Goal: Transaction & Acquisition: Download file/media

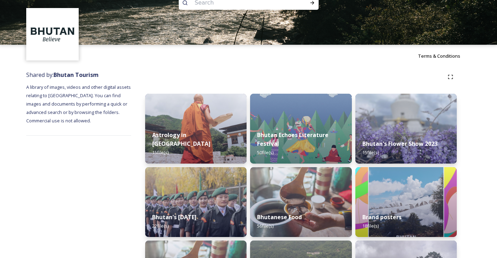
scroll to position [40, 0]
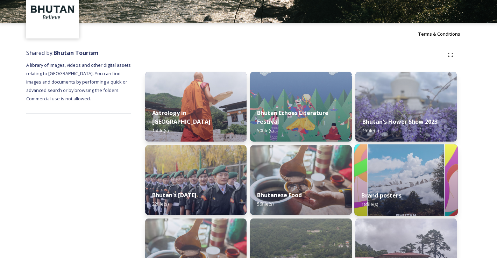
click at [433, 187] on div "Brand posters 18 file(s)" at bounding box center [407, 200] width 104 height 32
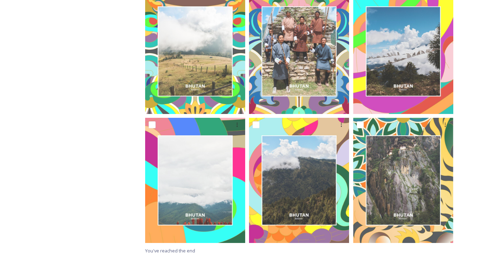
scroll to position [201, 0]
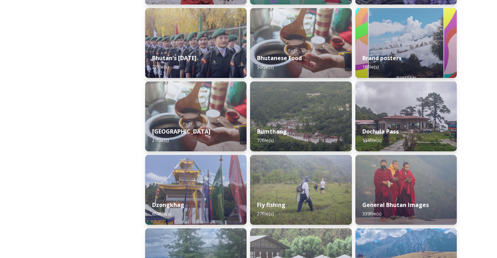
scroll to position [234, 0]
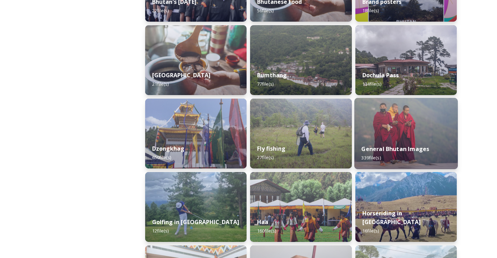
click at [422, 142] on div "General Bhutan Images 339 file(s)" at bounding box center [407, 154] width 104 height 32
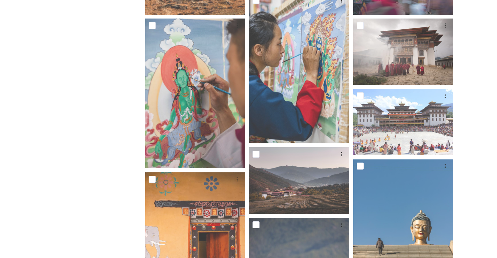
scroll to position [397, 0]
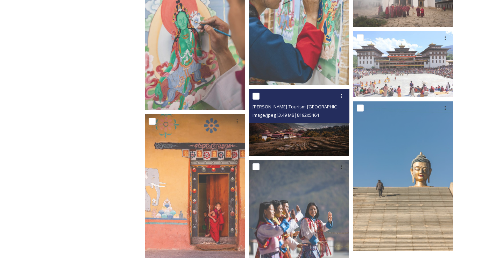
click at [256, 99] on input "checkbox" at bounding box center [256, 96] width 7 height 7
checkbox input "true"
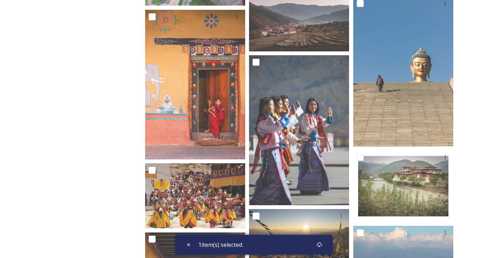
scroll to position [515, 0]
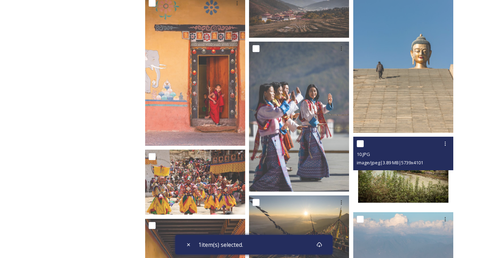
click at [362, 145] on input "checkbox" at bounding box center [360, 143] width 7 height 7
checkbox input "true"
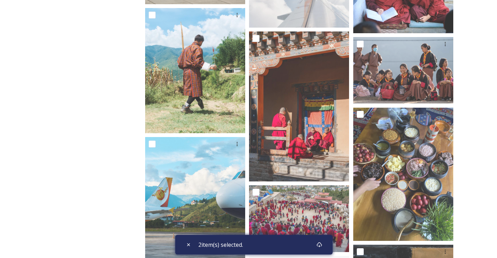
scroll to position [1210, 0]
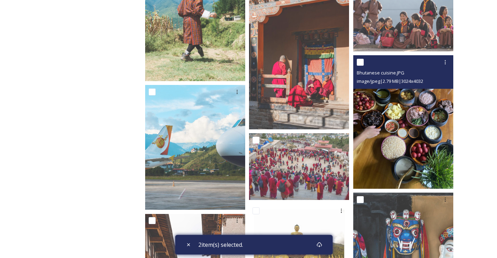
click at [360, 63] on input "checkbox" at bounding box center [360, 62] width 7 height 7
checkbox input "true"
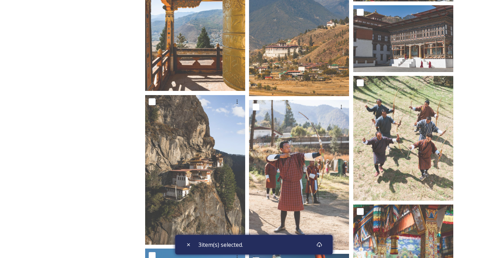
scroll to position [1848, 0]
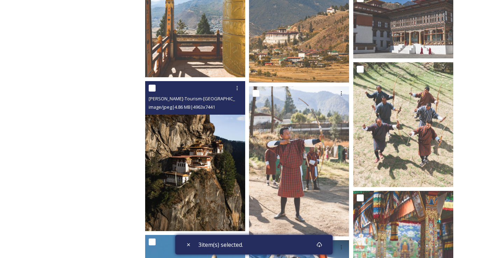
click at [153, 90] on input "checkbox" at bounding box center [152, 88] width 7 height 7
checkbox input "true"
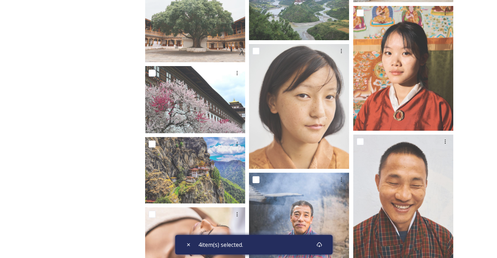
scroll to position [3314, 0]
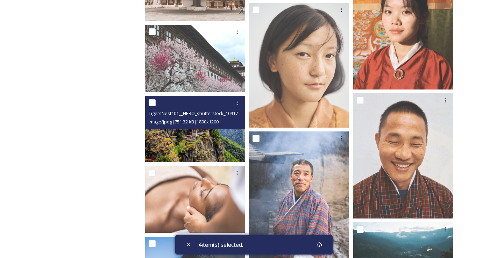
click at [153, 104] on input "checkbox" at bounding box center [152, 102] width 7 height 7
checkbox input "true"
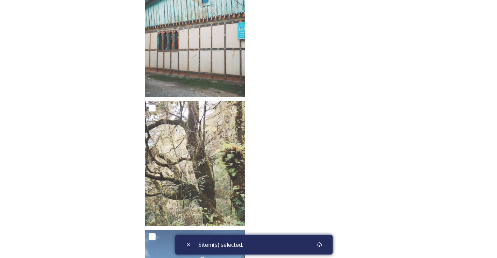
scroll to position [12799, 0]
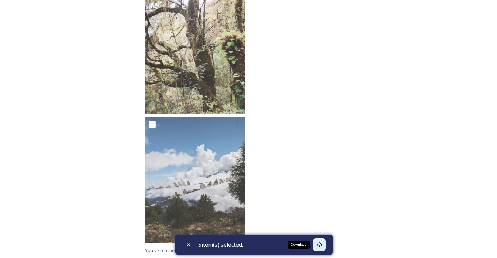
click at [323, 248] on div "Download" at bounding box center [319, 245] width 13 height 13
click at [189, 247] on icon at bounding box center [189, 245] width 6 height 6
checkbox input "false"
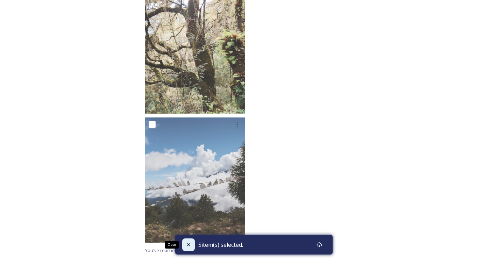
checkbox input "false"
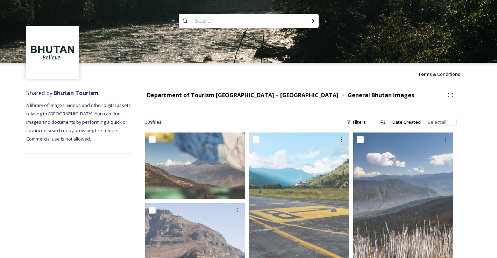
scroll to position [0, 0]
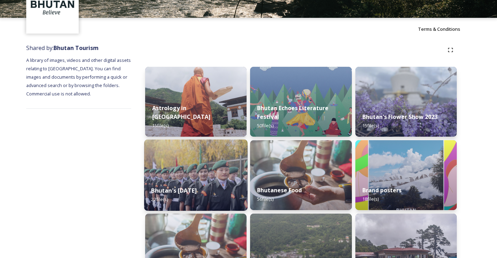
scroll to position [46, 0]
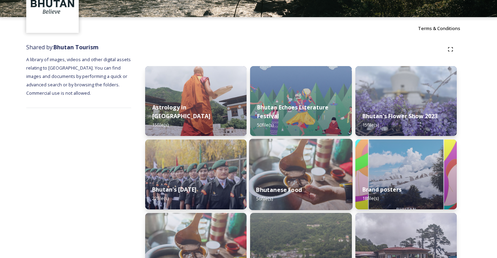
click at [271, 169] on img at bounding box center [301, 174] width 104 height 71
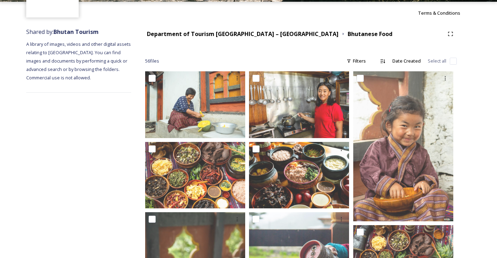
scroll to position [62, 0]
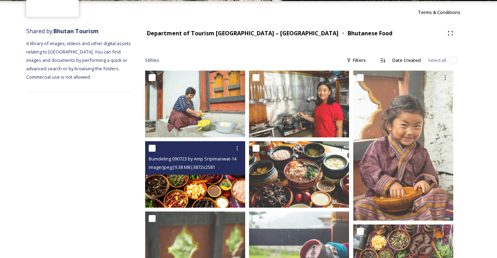
click at [153, 150] on input "checkbox" at bounding box center [152, 148] width 7 height 7
checkbox input "true"
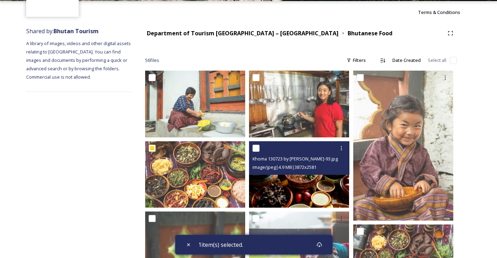
click at [256, 148] on input "checkbox" at bounding box center [256, 148] width 7 height 7
checkbox input "true"
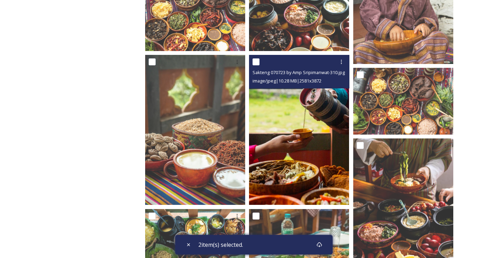
scroll to position [230, 0]
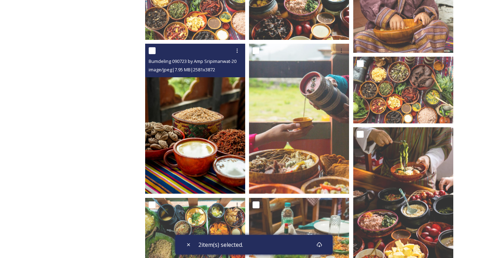
click at [154, 52] on input "checkbox" at bounding box center [152, 50] width 7 height 7
checkbox input "true"
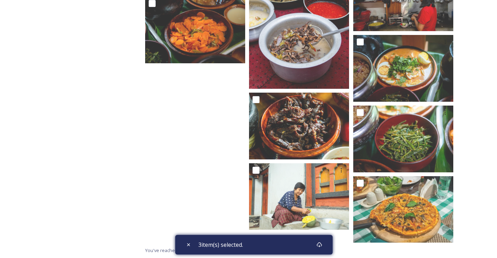
scroll to position [1657, 0]
click at [321, 247] on icon at bounding box center [320, 245] width 6 height 6
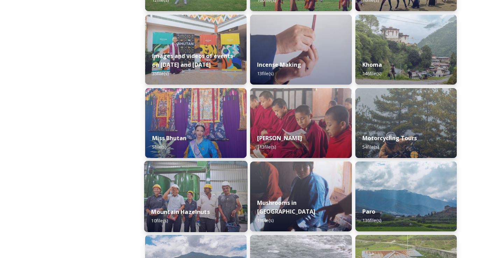
scroll to position [511, 0]
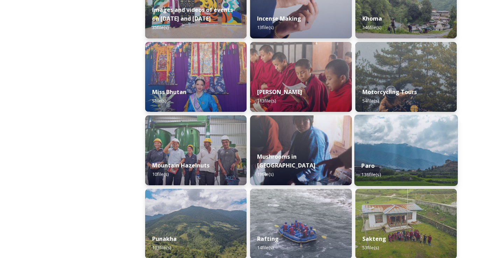
click at [391, 142] on img at bounding box center [407, 150] width 104 height 71
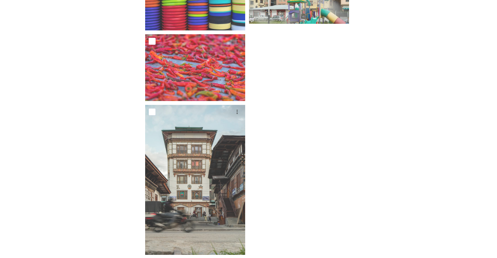
scroll to position [3855, 0]
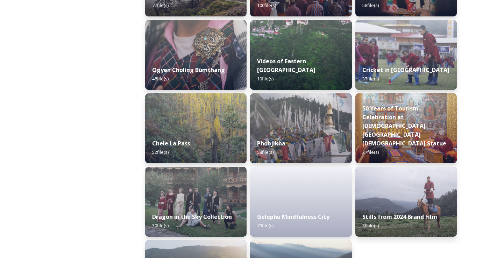
scroll to position [1180, 0]
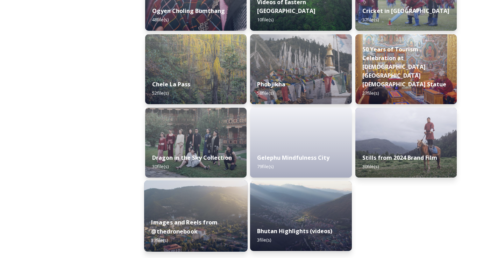
click at [183, 203] on img at bounding box center [196, 216] width 104 height 71
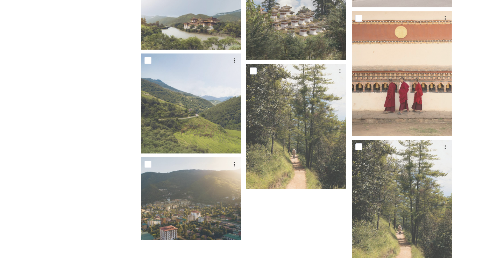
scroll to position [1656, 0]
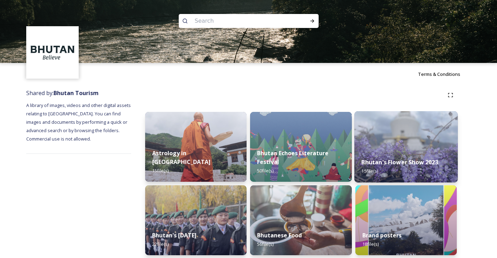
click at [376, 138] on img at bounding box center [407, 146] width 104 height 71
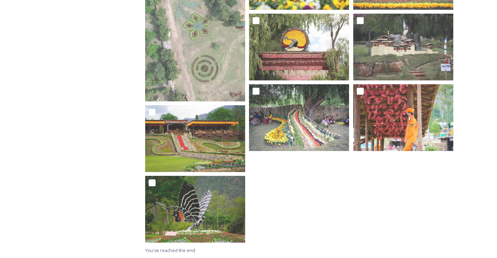
scroll to position [331, 0]
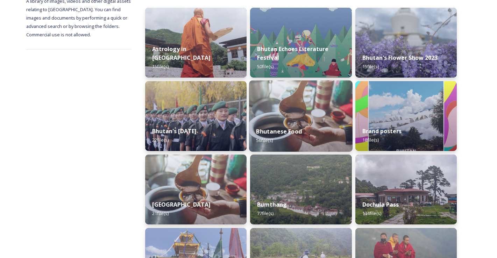
scroll to position [105, 0]
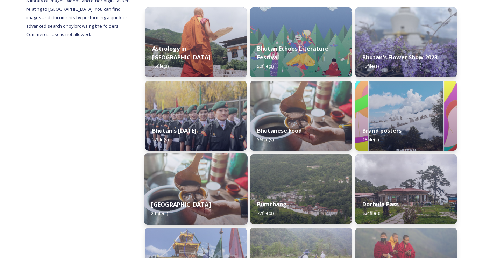
click at [204, 176] on img at bounding box center [196, 189] width 104 height 71
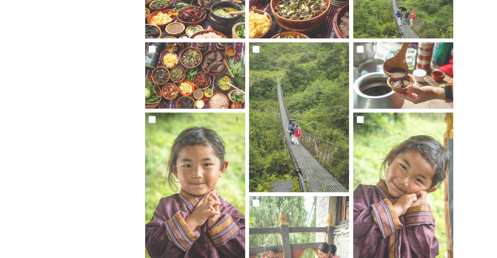
scroll to position [149, 0]
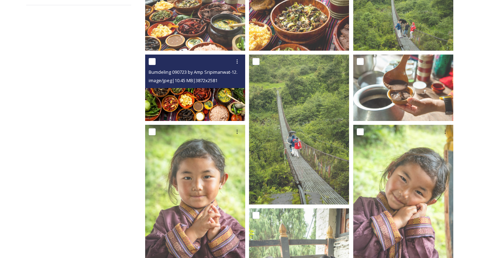
click at [152, 63] on input "checkbox" at bounding box center [152, 61] width 7 height 7
checkbox input "true"
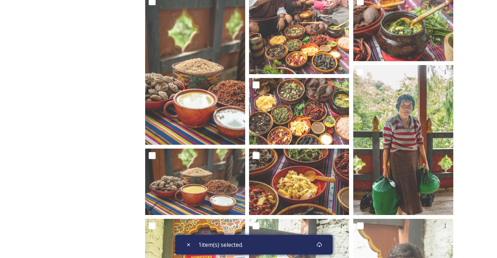
scroll to position [472, 0]
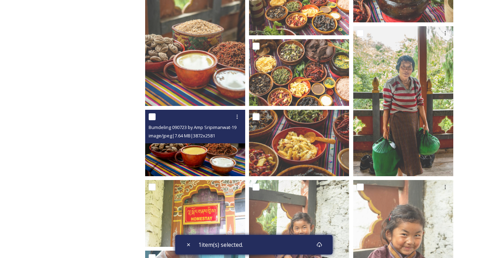
click at [152, 119] on input "checkbox" at bounding box center [152, 116] width 7 height 7
checkbox input "true"
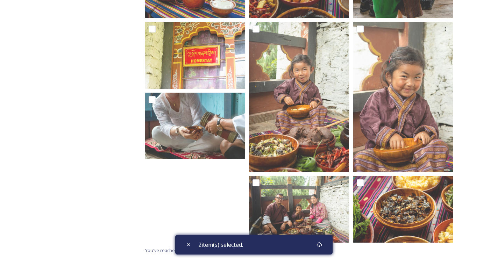
scroll to position [630, 0]
click at [321, 245] on icon at bounding box center [319, 245] width 5 height 5
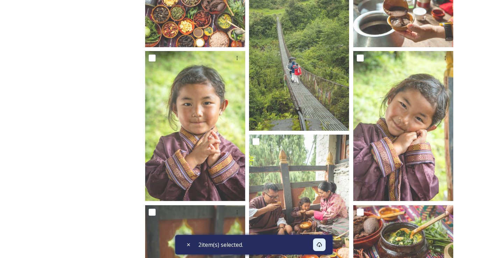
scroll to position [183, 0]
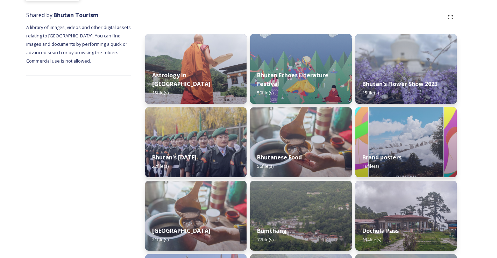
scroll to position [182, 0]
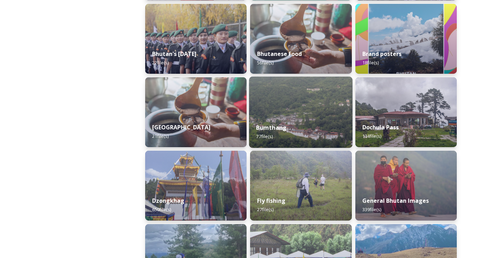
click at [320, 127] on div "Bumthang 77 file(s)" at bounding box center [301, 132] width 104 height 32
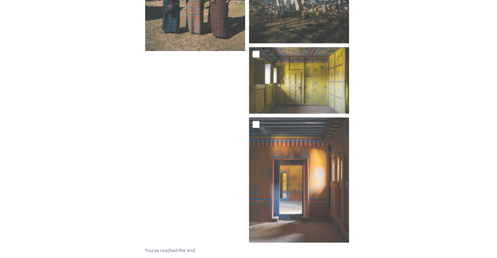
scroll to position [3197, 0]
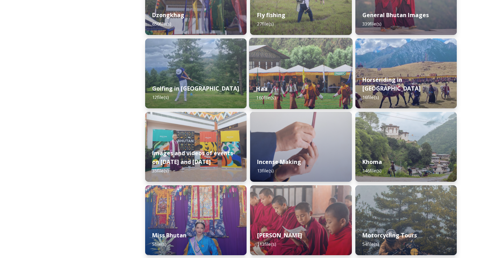
scroll to position [371, 0]
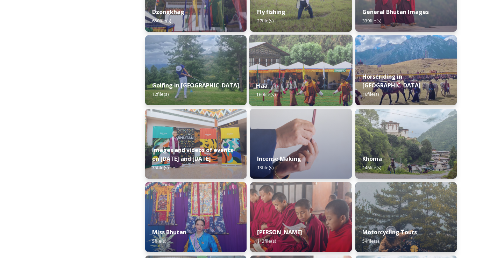
click at [311, 74] on img at bounding box center [301, 70] width 104 height 71
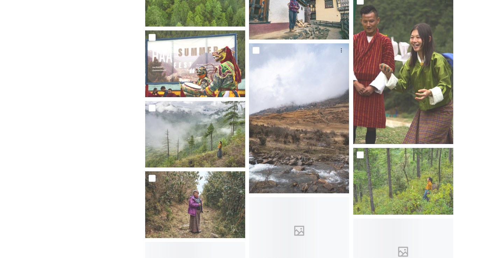
scroll to position [790, 0]
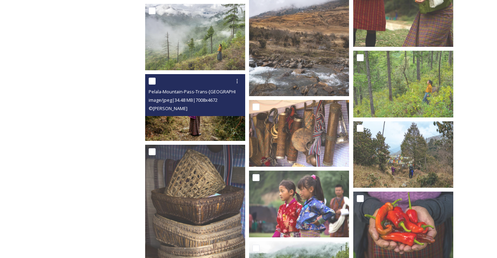
click at [153, 84] on input "checkbox" at bounding box center [152, 81] width 7 height 7
checkbox input "true"
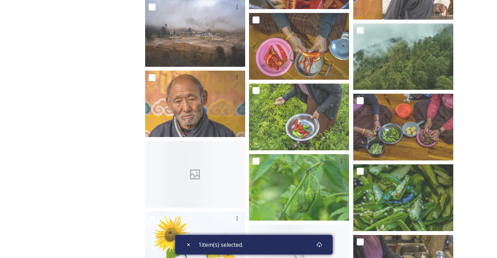
scroll to position [3280, 0]
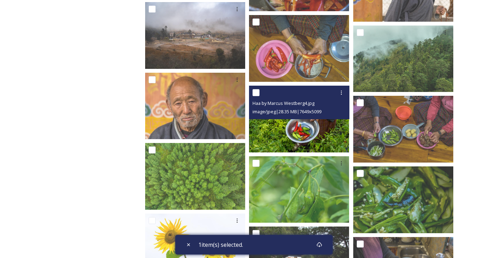
click at [255, 94] on input "checkbox" at bounding box center [256, 92] width 7 height 7
checkbox input "true"
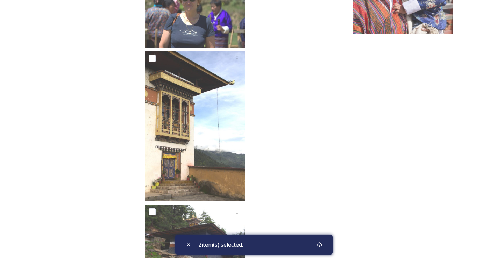
scroll to position [4908, 0]
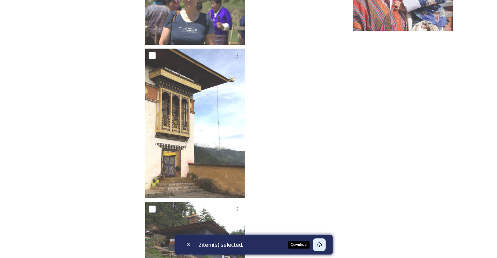
click at [320, 246] on icon at bounding box center [320, 245] width 6 height 6
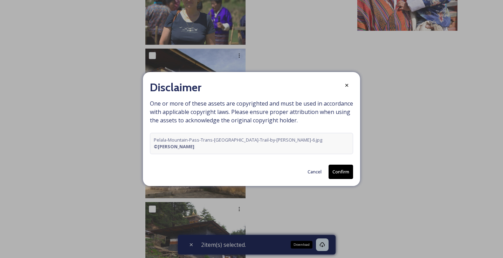
click at [339, 169] on button "Confirm" at bounding box center [340, 172] width 24 height 14
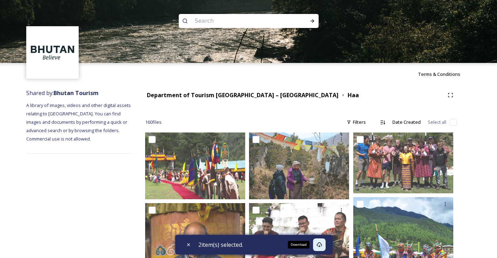
scroll to position [0, 0]
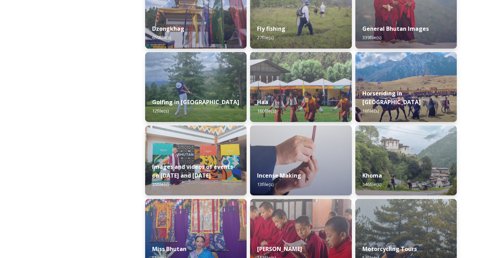
scroll to position [373, 0]
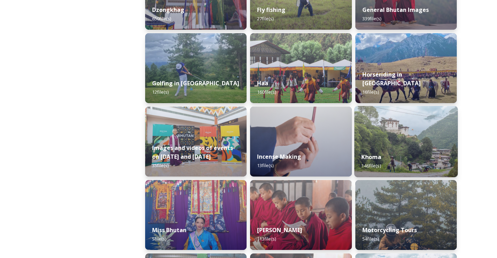
click at [396, 150] on div "Khoma 146 file(s)" at bounding box center [407, 162] width 104 height 32
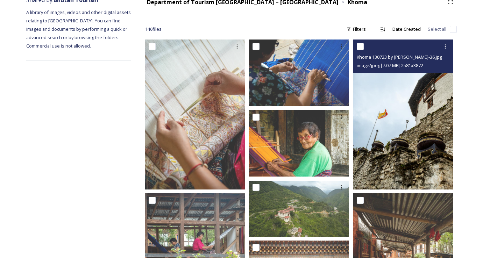
scroll to position [96, 0]
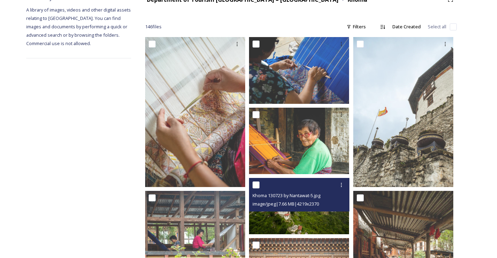
click at [258, 187] on input "checkbox" at bounding box center [256, 185] width 7 height 7
checkbox input "true"
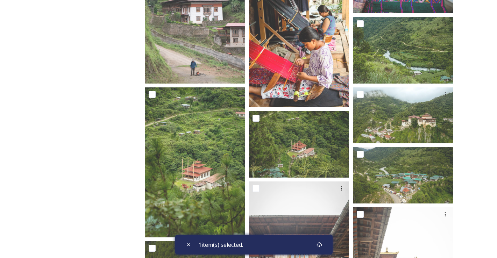
scroll to position [651, 0]
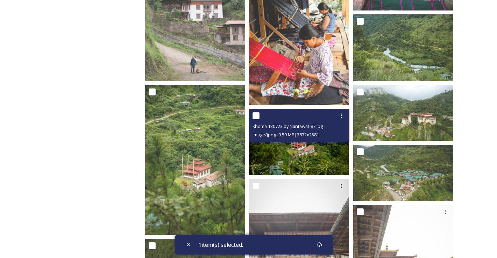
click at [256, 114] on input "checkbox" at bounding box center [256, 115] width 7 height 7
checkbox input "true"
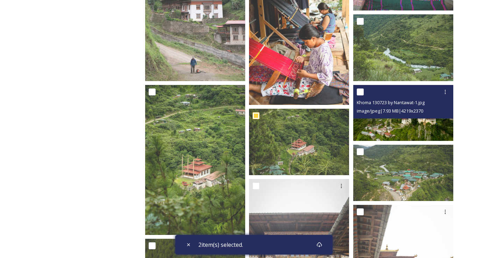
click at [362, 91] on input "checkbox" at bounding box center [360, 92] width 7 height 7
checkbox input "true"
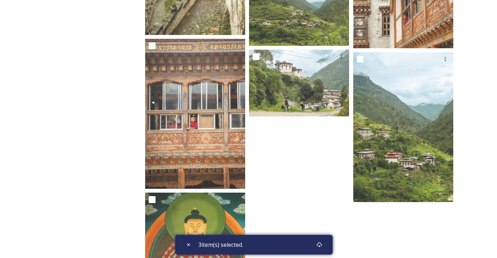
scroll to position [4638, 0]
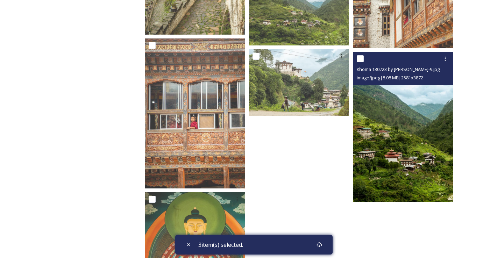
click at [360, 61] on input "checkbox" at bounding box center [360, 58] width 7 height 7
checkbox input "true"
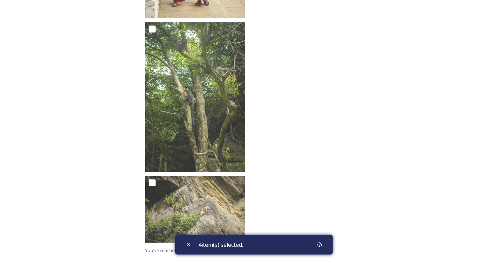
scroll to position [5116, 0]
click at [322, 246] on icon at bounding box center [320, 245] width 6 height 6
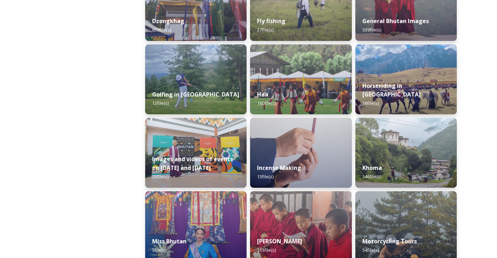
scroll to position [376, 0]
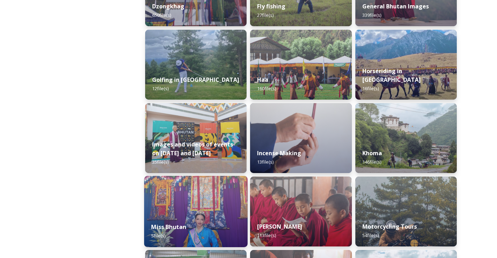
click at [194, 216] on img at bounding box center [196, 211] width 104 height 71
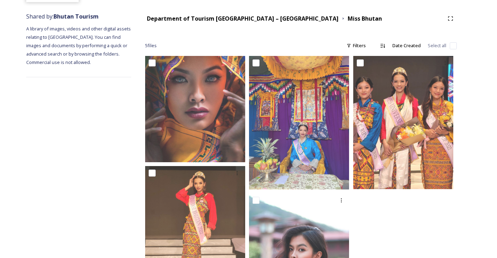
scroll to position [28, 0]
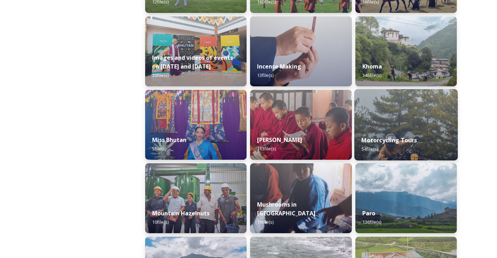
scroll to position [463, 0]
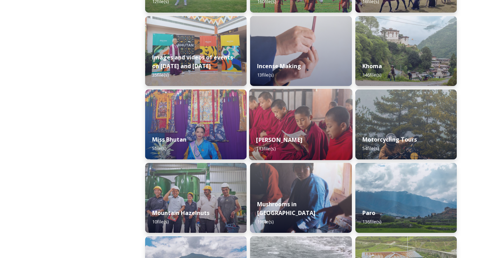
click at [323, 131] on div "[PERSON_NAME] 113 file(s)" at bounding box center [301, 144] width 104 height 32
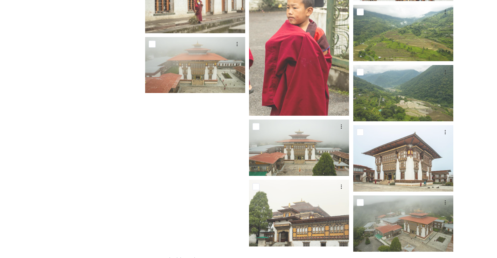
scroll to position [3427, 0]
